Goal: Task Accomplishment & Management: Manage account settings

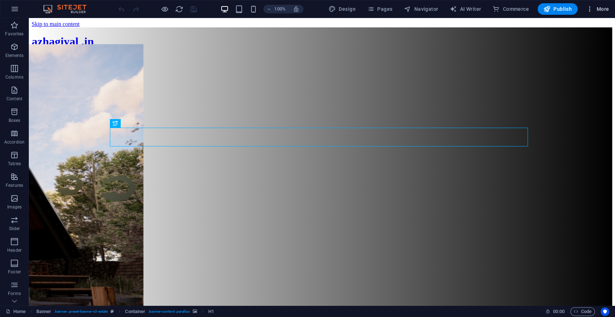
click at [0, 0] on span "More" at bounding box center [0, 0] width 0 height 0
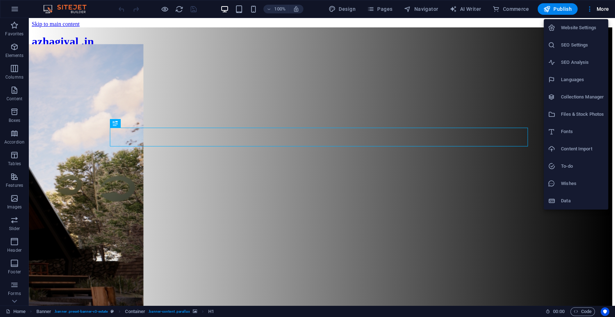
click at [583, 44] on h6 "SEO Settings" at bounding box center [582, 45] width 43 height 9
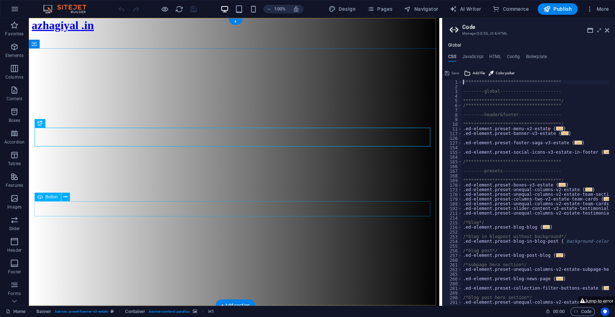
scroll to position [40, 0]
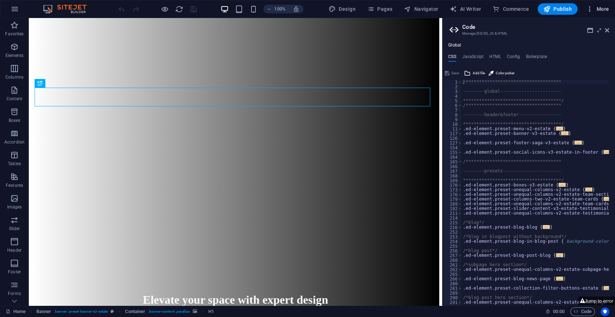
click at [0, 0] on span "More" at bounding box center [0, 0] width 0 height 0
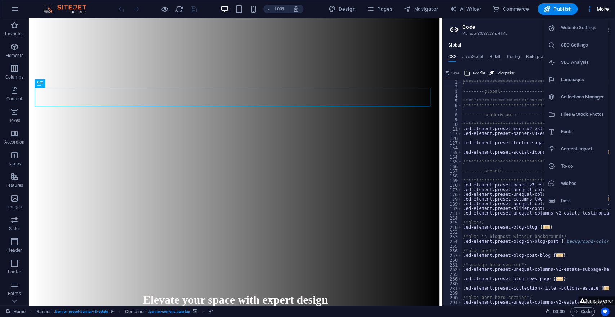
click at [577, 45] on h6 "SEO Settings" at bounding box center [582, 45] width 43 height 9
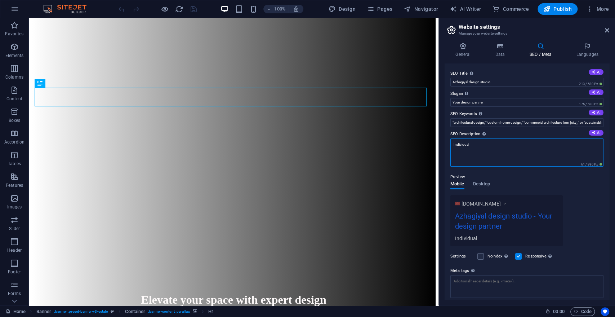
click at [532, 149] on textarea "Individual" at bounding box center [527, 152] width 153 height 28
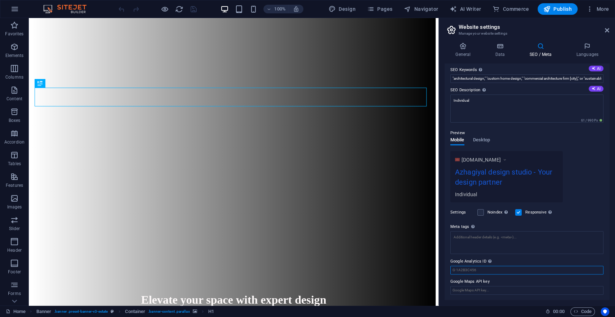
scroll to position [39, 0]
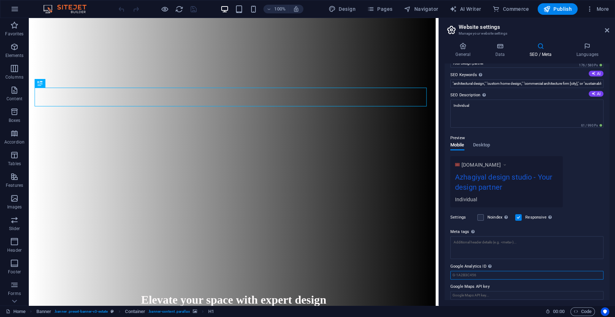
click at [507, 271] on input "Google Analytics ID Please only add the Google Analytics ID. We automatically i…" at bounding box center [527, 275] width 153 height 9
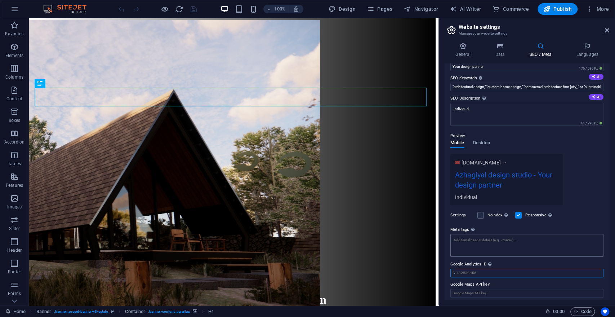
scroll to position [39, 0]
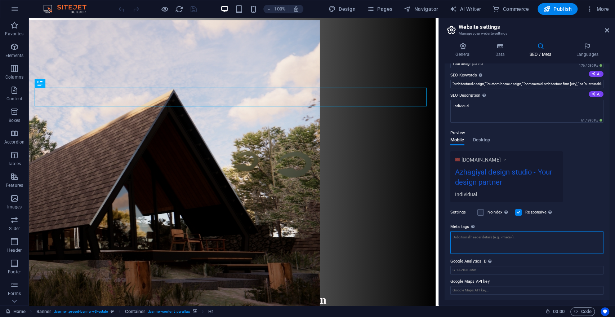
click at [504, 237] on textarea "Meta tags Enter HTML code here that will be placed inside the tags of your webs…" at bounding box center [527, 242] width 153 height 23
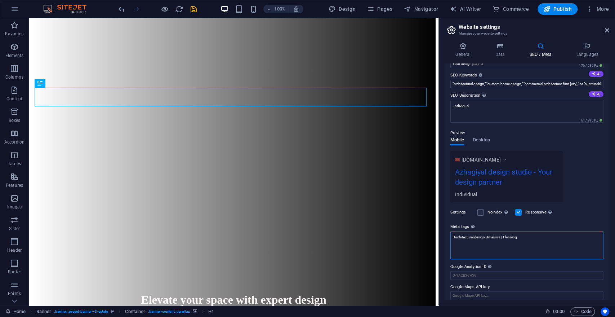
type textarea "Architectural design | Interiors | Planning"
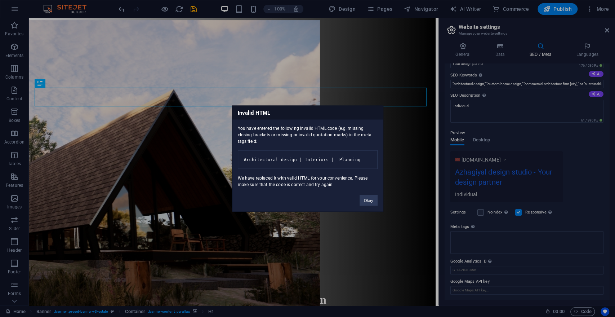
click at [483, 248] on div "Invalid HTML You have entered the following invalid HTML code (e.g. missing clo…" at bounding box center [307, 158] width 615 height 317
click at [485, 244] on div "Invalid HTML You have entered the following invalid HTML code (e.g. missing clo…" at bounding box center [307, 158] width 615 height 317
click at [477, 235] on div "Invalid HTML You have entered the following invalid HTML code (e.g. missing clo…" at bounding box center [307, 158] width 615 height 317
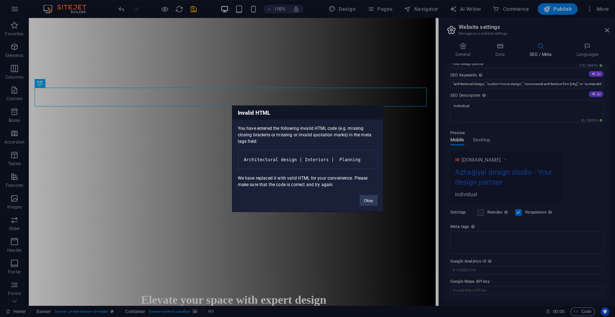
click at [475, 236] on div "Invalid HTML You have entered the following invalid HTML code (e.g. missing clo…" at bounding box center [307, 158] width 615 height 317
click at [472, 239] on div "Invalid HTML You have entered the following invalid HTML code (e.g. missing clo…" at bounding box center [307, 158] width 615 height 317
drag, startPoint x: 472, startPoint y: 239, endPoint x: 379, endPoint y: 225, distance: 93.7
click at [471, 239] on div "Invalid HTML You have entered the following invalid HTML code (e.g. missing clo…" at bounding box center [307, 158] width 615 height 317
click at [372, 205] on button "Okay" at bounding box center [369, 200] width 18 height 11
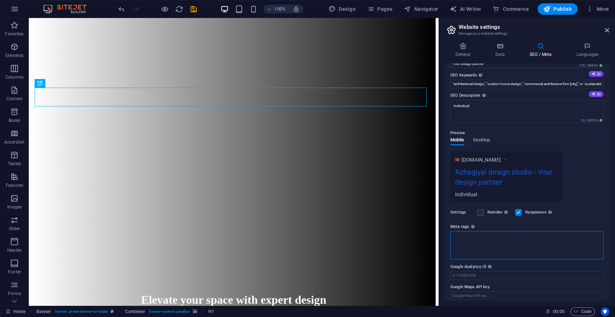
click at [482, 239] on textarea "Meta tags Enter HTML code here that will be placed inside the tags of your webs…" at bounding box center [527, 245] width 153 height 28
paste textarea "architecture architectural design building design sustainable architecture urba…"
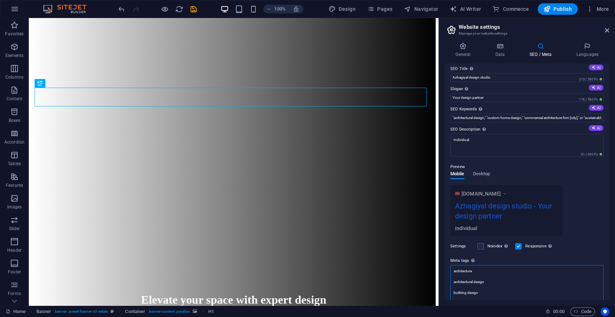
scroll to position [0, 0]
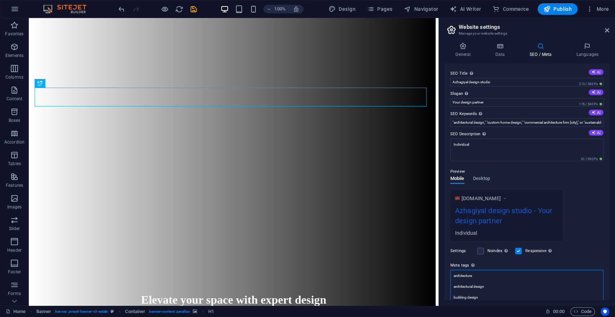
type textarea "architecture architectural design building design sustainable architecture urba…"
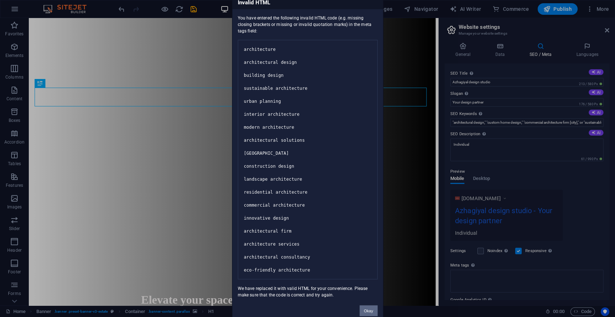
click at [369, 315] on button "Okay" at bounding box center [369, 310] width 18 height 11
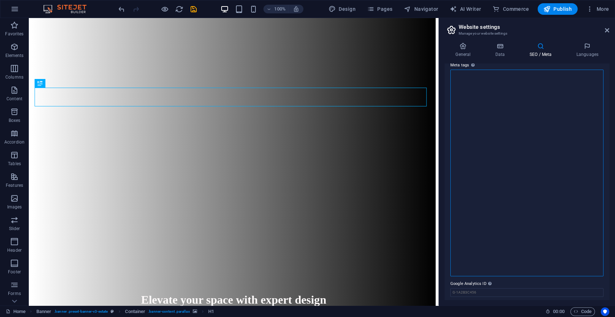
click at [476, 242] on textarea "Meta tags Enter HTML code here that will be placed inside the tags of your webs…" at bounding box center [527, 173] width 153 height 207
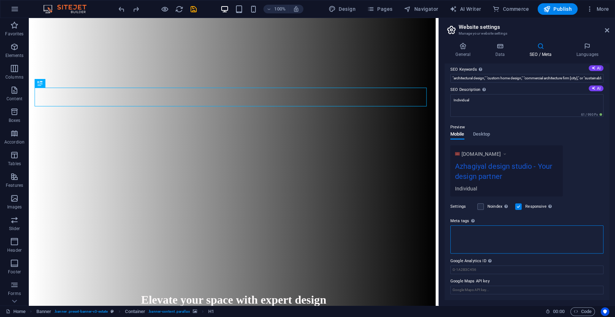
scroll to position [44, 0]
click at [486, 232] on textarea "Meta tags Enter HTML code here that will be placed inside the tags of your webs…" at bounding box center [527, 239] width 153 height 28
paste textarea "<head> <meta charset="UTF-8"> <meta name="viewport" content="width=device-width…"
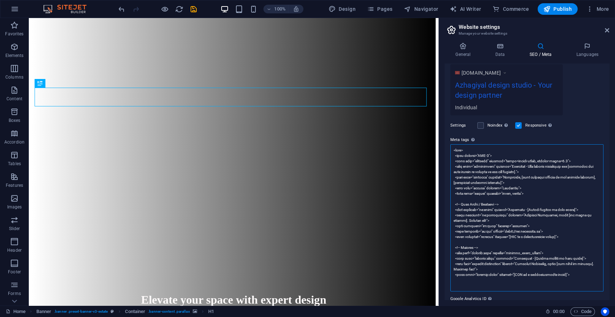
scroll to position [163, 0]
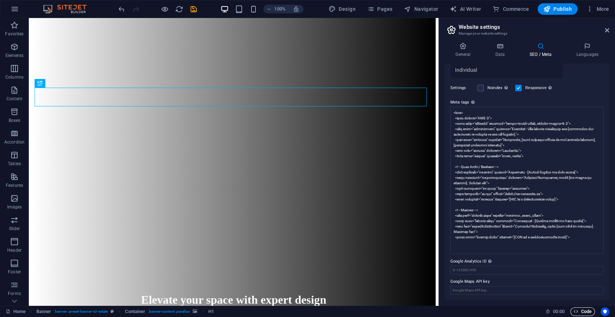
type textarea "<meta charset="UTF-8"> <meta name="viewport" content="width=device-width, initi…"
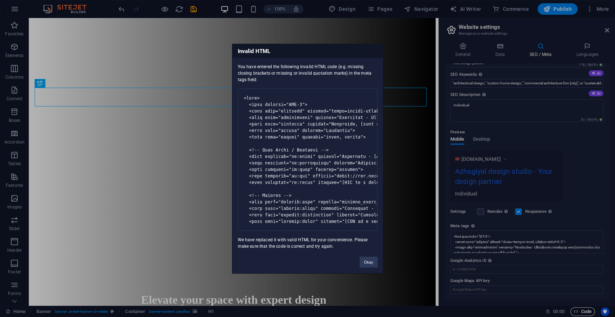
scroll to position [39, 0]
click at [583, 311] on body "Individual Home (en) Favorites Elements Columns Content Boxes Accordion Tables …" at bounding box center [307, 158] width 615 height 317
click at [375, 267] on button "Okay" at bounding box center [369, 261] width 18 height 11
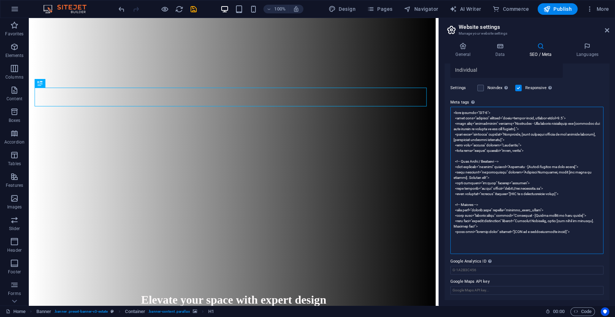
click at [540, 227] on textarea "Meta tags Enter HTML code here that will be placed inside the tags of your webs…" at bounding box center [527, 180] width 153 height 147
click at [571, 238] on textarea "Meta tags Enter HTML code here that will be placed inside the tags of your webs…" at bounding box center [527, 180] width 153 height 147
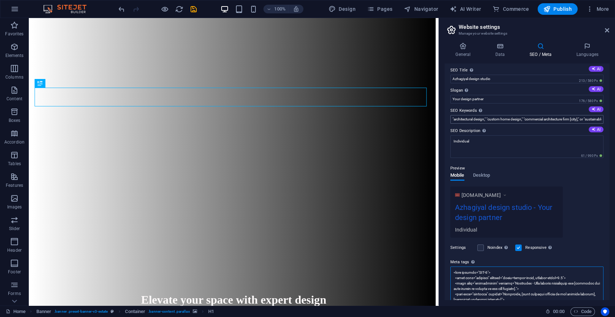
scroll to position [0, 0]
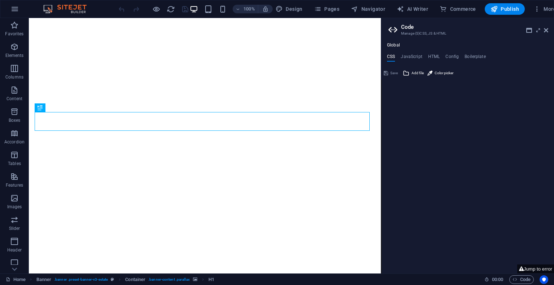
type textarea "**********"
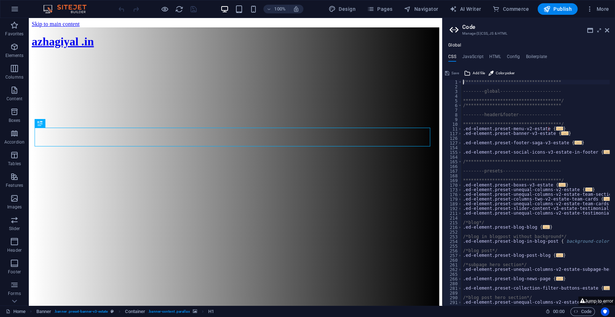
scroll to position [96, 0]
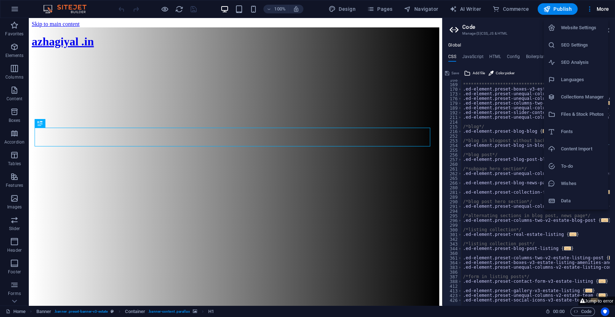
click at [553, 53] on li "SEO Settings" at bounding box center [576, 44] width 65 height 17
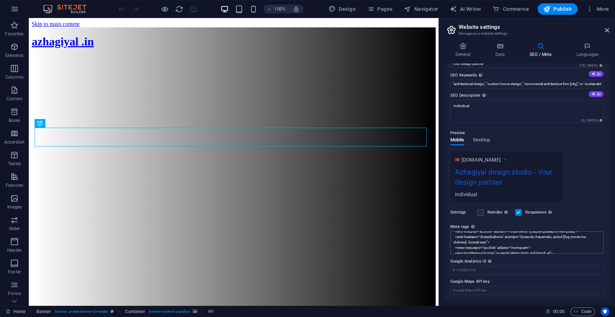
scroll to position [80, 0]
click at [489, 172] on div "Azhagiyal design studio - Your design partner" at bounding box center [506, 179] width 103 height 24
click at [487, 132] on div "Preview" at bounding box center [527, 133] width 153 height 9
click at [485, 137] on span "Desktop" at bounding box center [481, 141] width 17 height 10
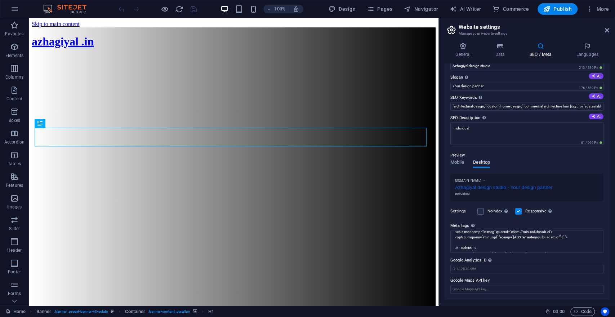
scroll to position [16, 0]
click at [464, 162] on span "Mobile" at bounding box center [458, 164] width 14 height 10
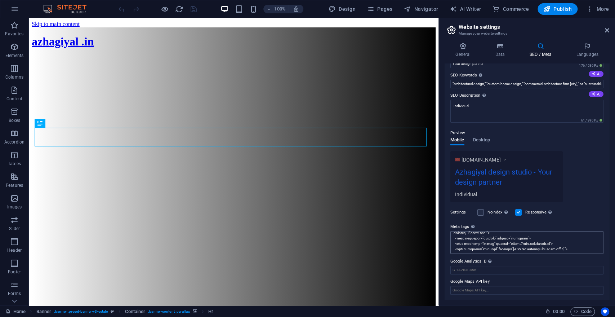
scroll to position [108, 0]
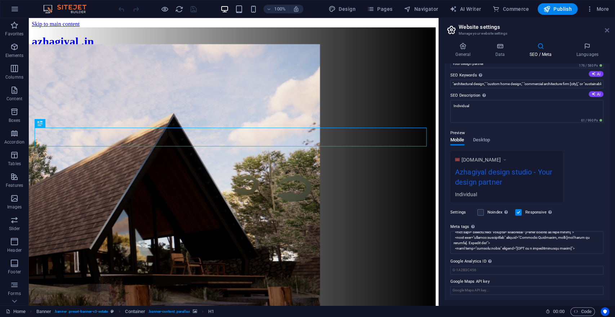
click at [553, 31] on icon at bounding box center [607, 30] width 4 height 6
